Goal: Communication & Community: Answer question/provide support

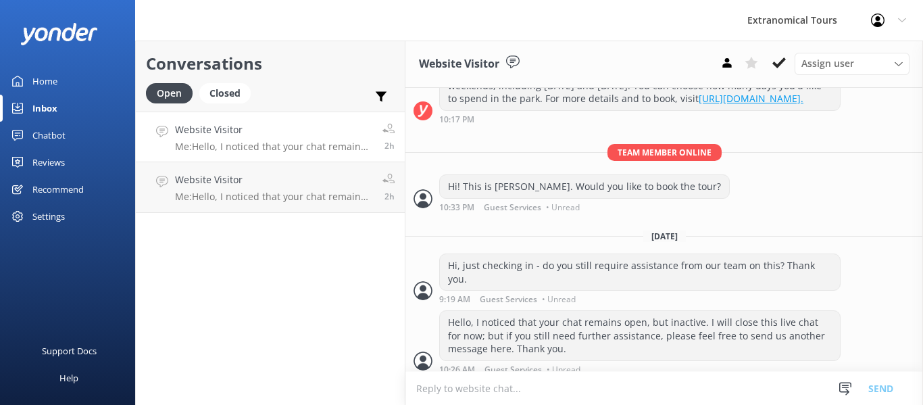
scroll to position [490, 0]
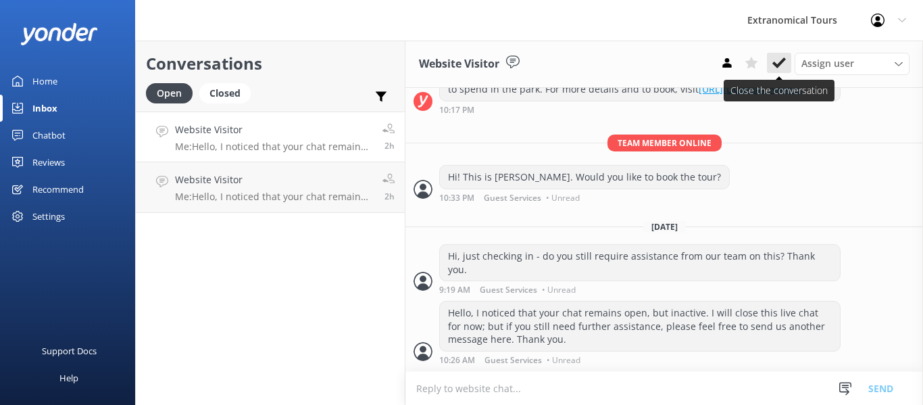
click at [778, 69] on icon at bounding box center [779, 63] width 14 height 14
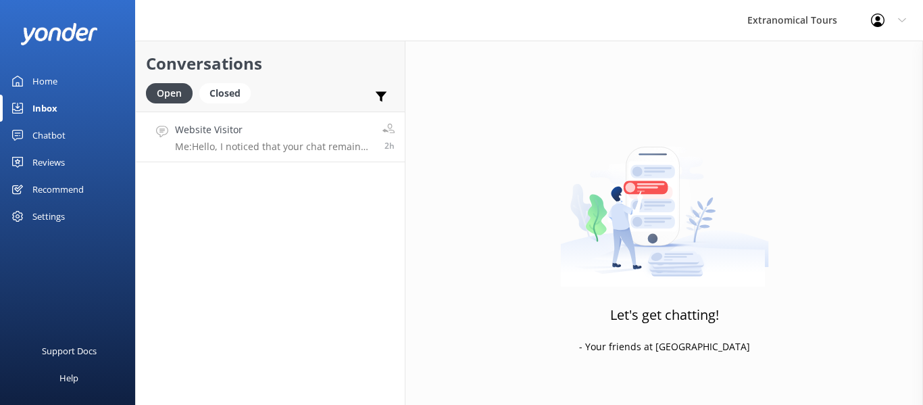
click at [320, 149] on p "Me: Hello, I noticed that your chat remains open, but inactive. I will close th…" at bounding box center [273, 147] width 197 height 12
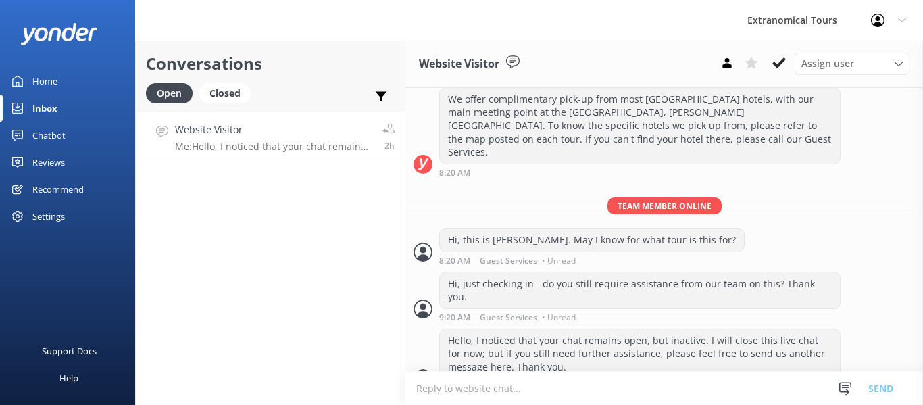
scroll to position [214, 0]
click at [774, 62] on use at bounding box center [779, 62] width 14 height 11
